Goal: Complete application form

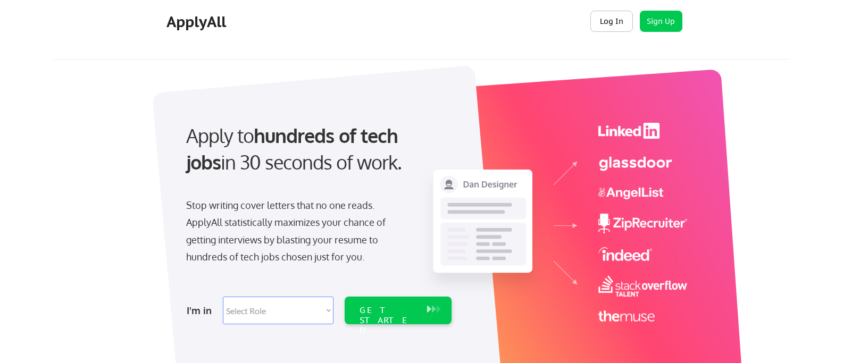
click at [619, 19] on button "Log In" at bounding box center [612, 21] width 43 height 21
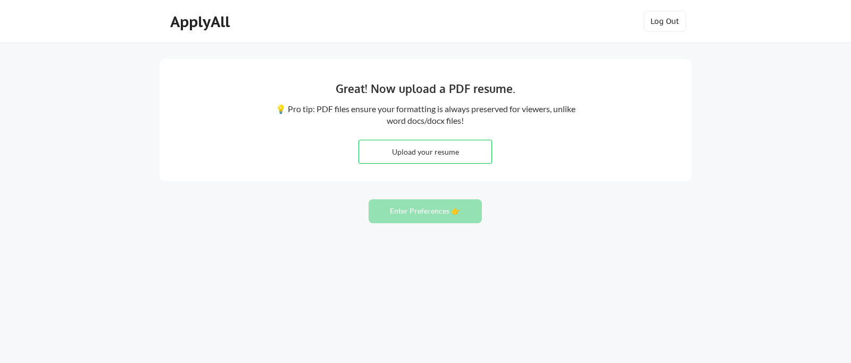
click at [425, 144] on input "file" at bounding box center [425, 151] width 132 height 23
type input "C:\fakepath\MonikaJoshi Senior Product Manager.pdf"
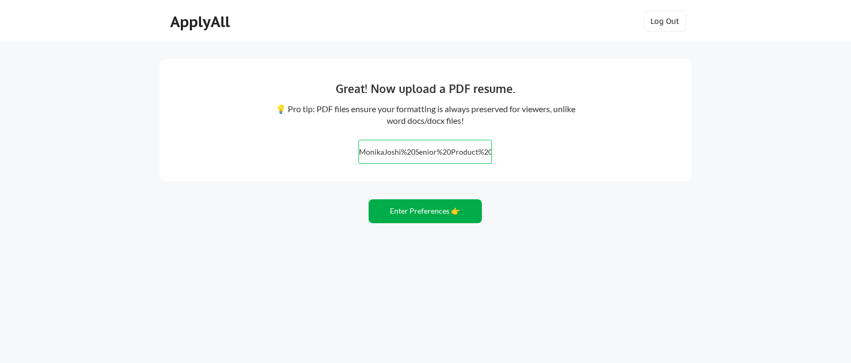
click at [422, 215] on button "Enter Preferences 👉" at bounding box center [425, 212] width 113 height 24
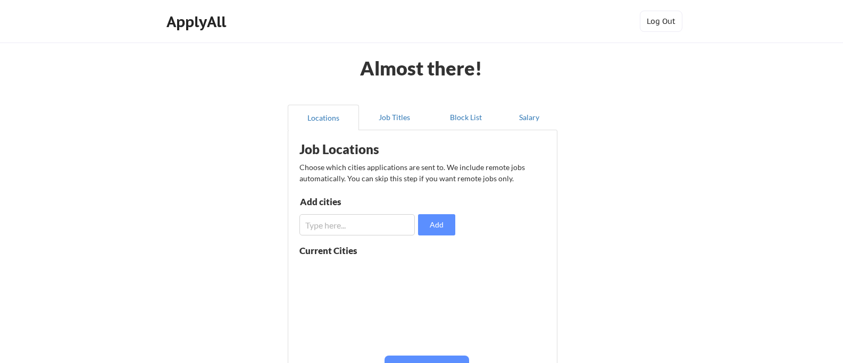
click at [353, 229] on input "input" at bounding box center [357, 224] width 115 height 21
type input "D"
type input "d"
type input "[GEOGRAPHIC_DATA]"
click at [449, 231] on button "Add" at bounding box center [436, 224] width 37 height 21
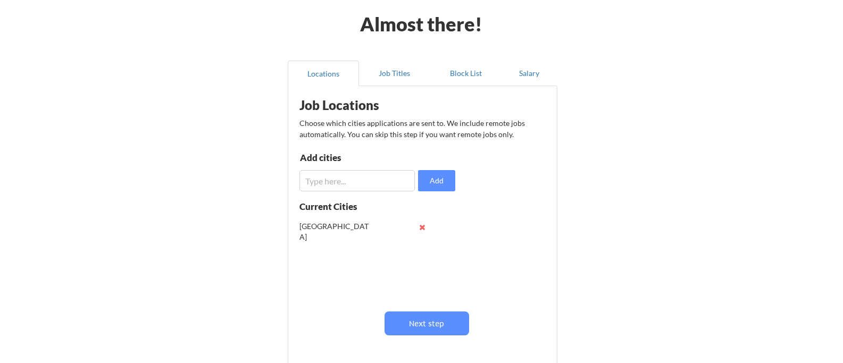
scroll to position [107, 0]
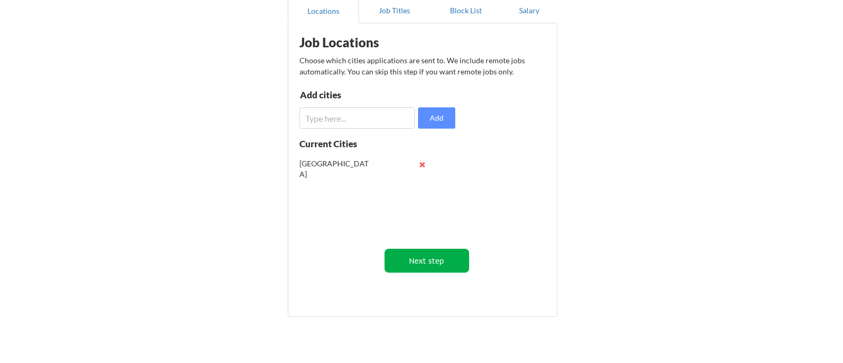
click at [411, 259] on button "Next step" at bounding box center [427, 261] width 85 height 24
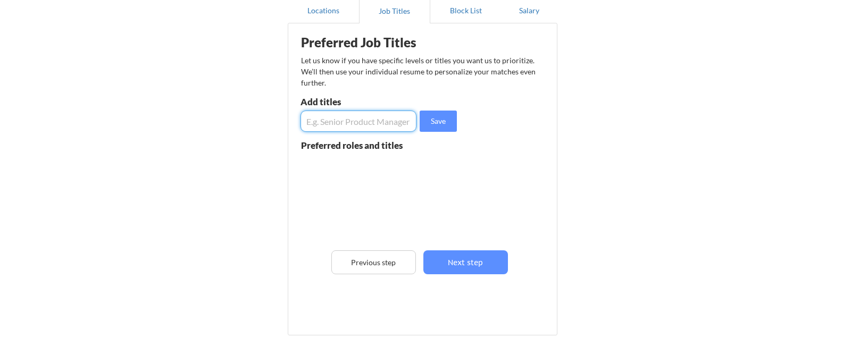
click at [382, 127] on input "input" at bounding box center [359, 121] width 116 height 21
type input "Senior Product Manager"
click at [435, 128] on button "Save" at bounding box center [438, 121] width 37 height 21
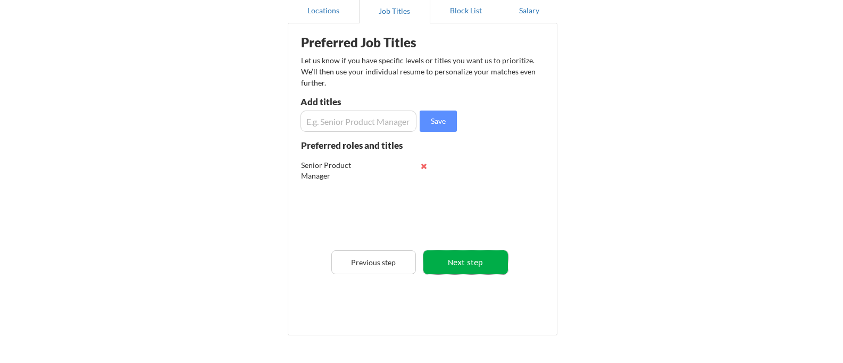
click at [481, 264] on button "Next step" at bounding box center [466, 263] width 85 height 24
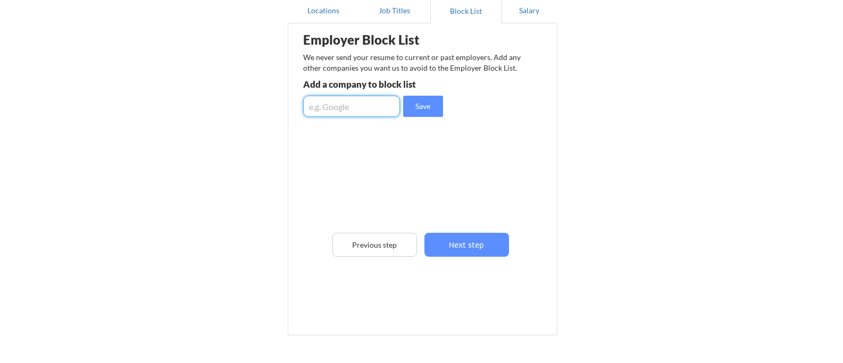
click at [326, 102] on input "input" at bounding box center [351, 106] width 97 height 21
click at [450, 245] on button "Next step" at bounding box center [467, 245] width 85 height 24
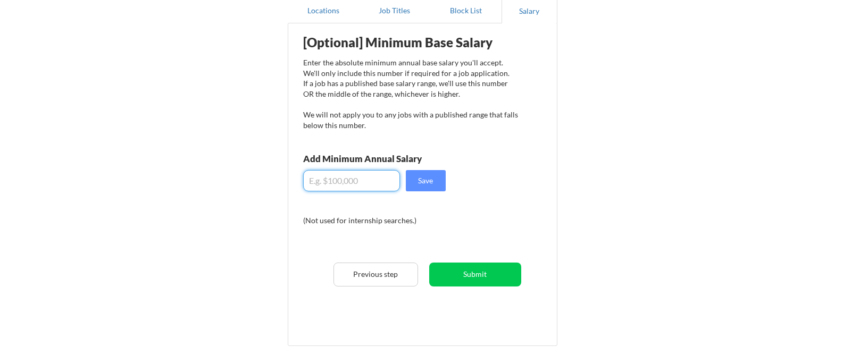
click at [339, 179] on input "input" at bounding box center [351, 180] width 97 height 21
drag, startPoint x: 359, startPoint y: 188, endPoint x: 274, endPoint y: 169, distance: 86.6
click at [274, 169] on div "Almost there! Locations Job Titles Block List Salary Employer Block List We nev…" at bounding box center [421, 168] width 843 height 551
type input "$80,000"
click at [448, 187] on div "[Optional] Minimum Base Salary Enter the absolute minimum annual base salary yo…" at bounding box center [425, 181] width 262 height 304
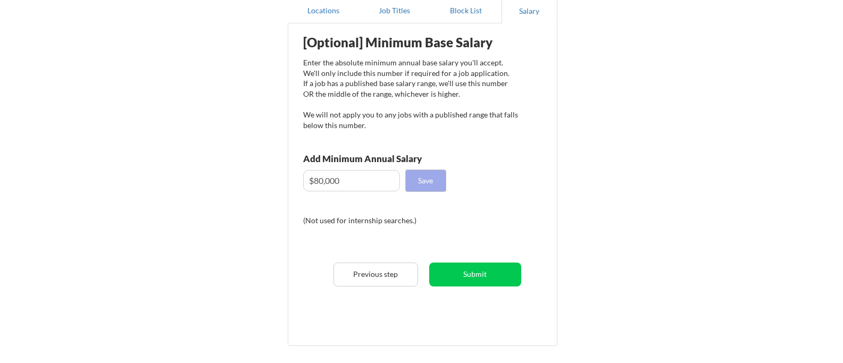
click at [437, 187] on button "Save" at bounding box center [426, 180] width 40 height 21
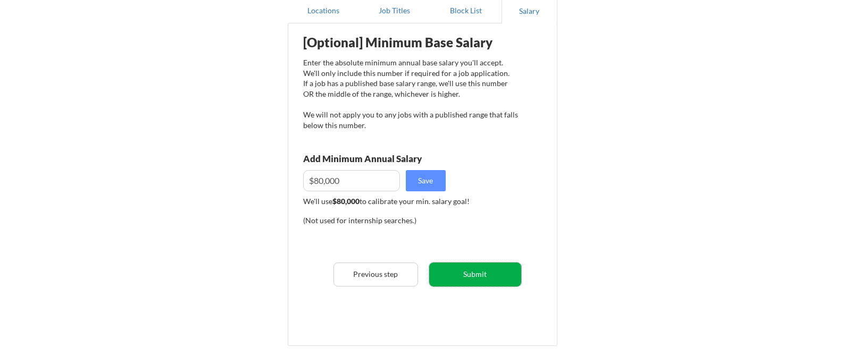
click at [457, 281] on button "Submit" at bounding box center [475, 275] width 92 height 24
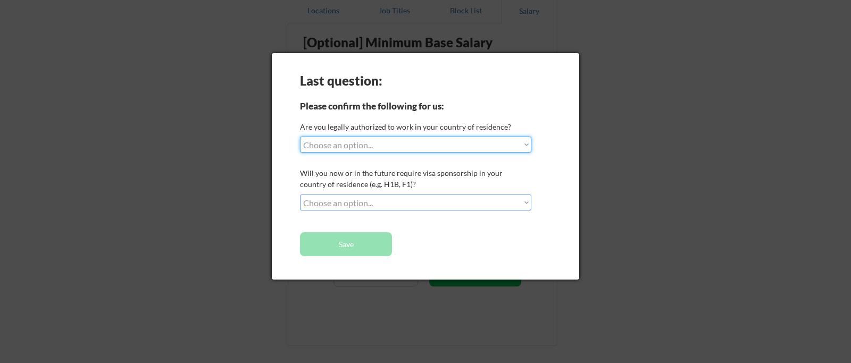
click at [382, 146] on select "Choose an option... Yes, I am a US Citizen Yes, I am a Canadian Citizen Yes, I …" at bounding box center [415, 145] width 231 height 16
click at [486, 205] on select "Choose an option... No, I will not need sponsorship Yes, I will need sponsorship" at bounding box center [415, 203] width 231 height 16
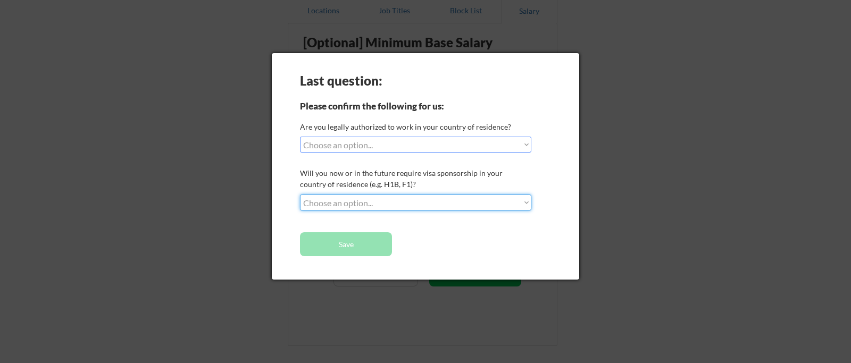
click at [674, 64] on div at bounding box center [425, 181] width 851 height 363
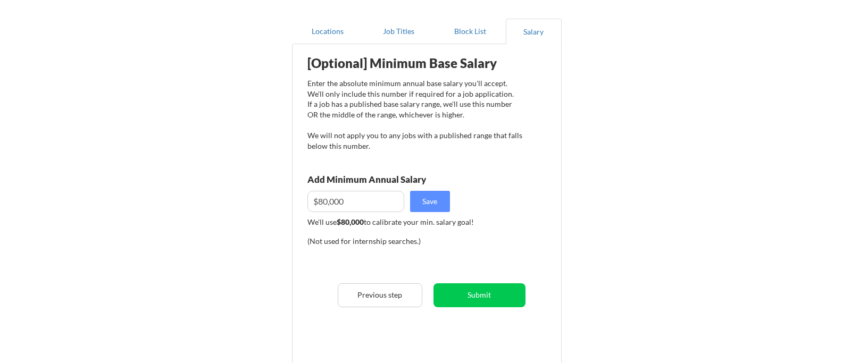
scroll to position [87, 0]
click at [479, 300] on button "Submit" at bounding box center [475, 295] width 92 height 24
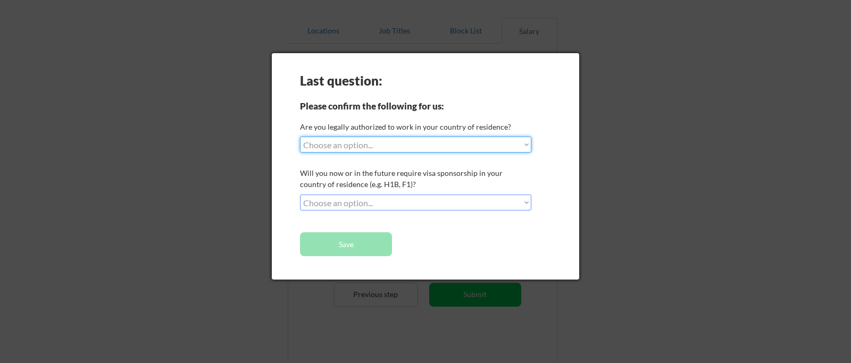
click at [357, 140] on select "Choose an option... Yes, I am a US Citizen Yes, I am a Canadian Citizen Yes, I …" at bounding box center [415, 145] width 231 height 16
select select ""no__i_am_not__yet__authorized""
click at [300, 137] on select "Choose an option... Yes, I am a US Citizen Yes, I am a Canadian Citizen Yes, I …" at bounding box center [415, 145] width 231 height 16
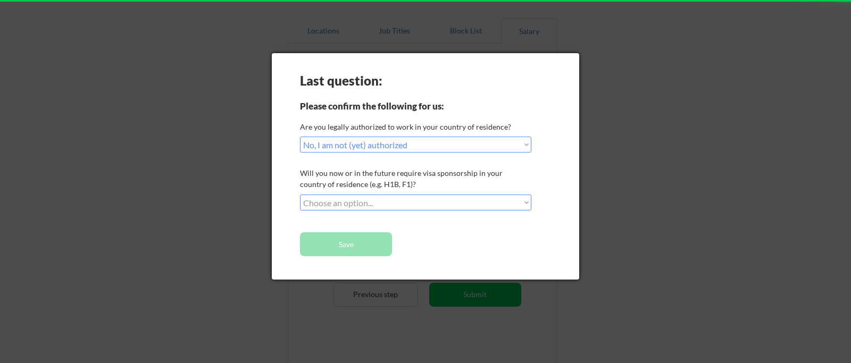
click at [355, 204] on select "Choose an option... No, I will not need sponsorship Yes, I will need sponsorship" at bounding box center [415, 203] width 231 height 16
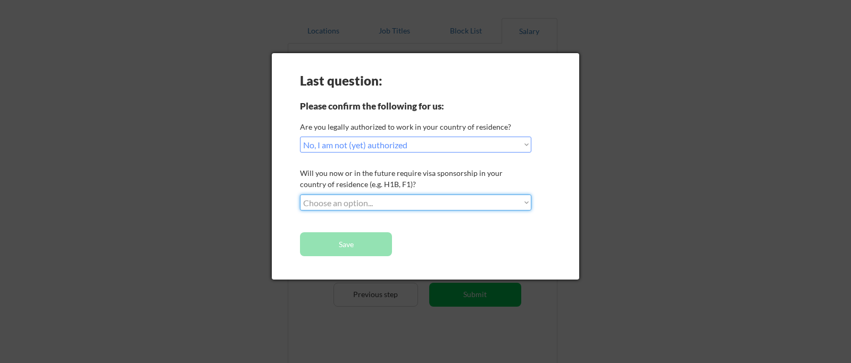
select select ""no__i_will_not_need_sponsorship""
click at [300, 195] on select "Choose an option... No, I will not need sponsorship Yes, I will need sponsorship" at bounding box center [415, 203] width 231 height 16
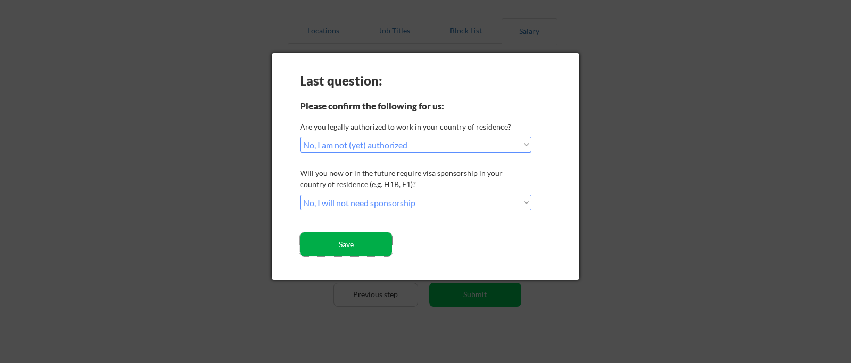
click at [354, 248] on button "Save" at bounding box center [346, 245] width 92 height 24
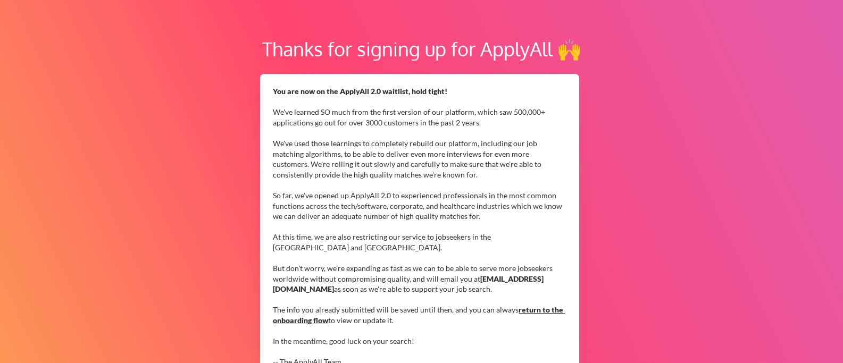
scroll to position [8, 0]
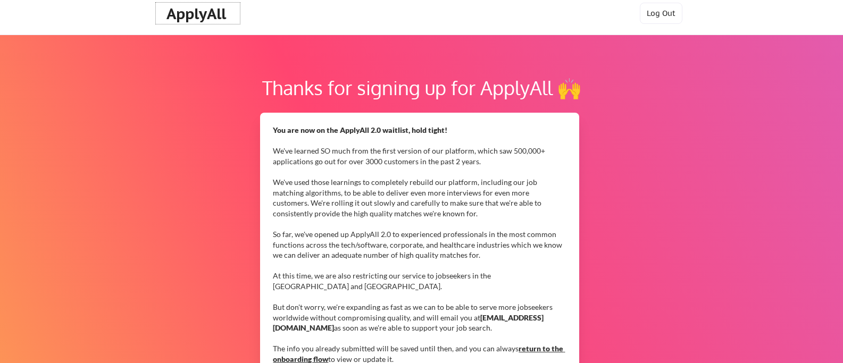
click at [202, 16] on div "ApplyAll" at bounding box center [198, 14] width 63 height 18
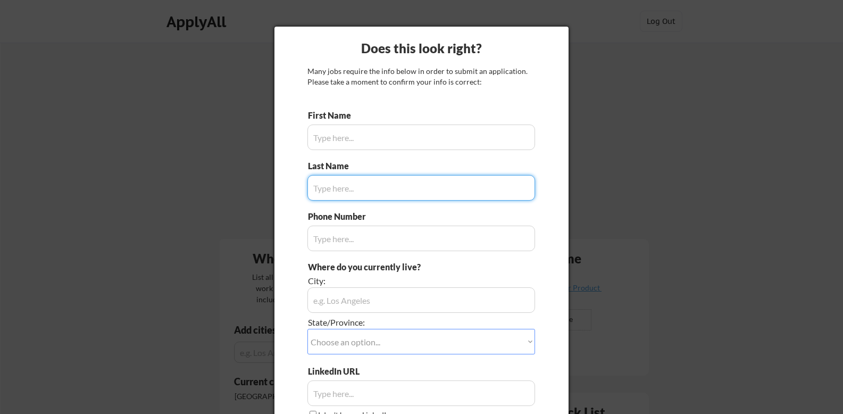
click at [558, 20] on div at bounding box center [421, 207] width 843 height 414
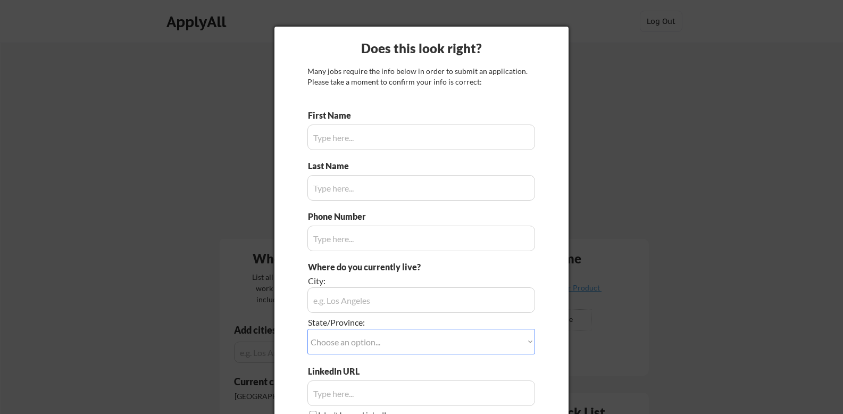
click at [692, 76] on div at bounding box center [421, 207] width 843 height 414
